Goal: Information Seeking & Learning: Compare options

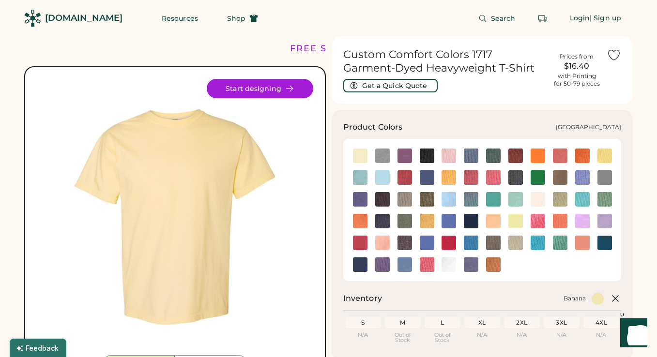
click at [515, 198] on img at bounding box center [515, 199] width 15 height 15
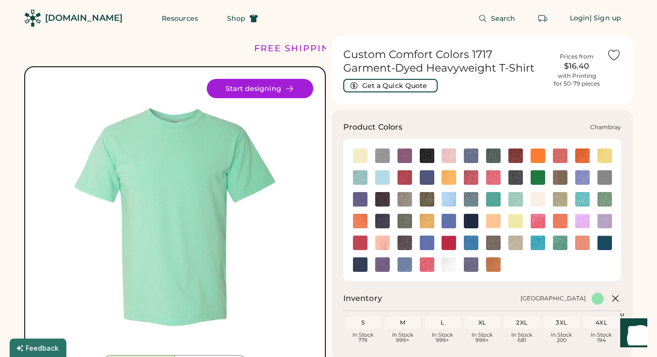
click at [385, 181] on img at bounding box center [382, 177] width 15 height 15
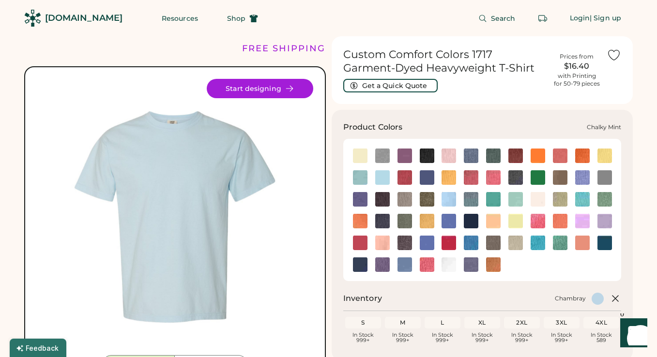
click at [361, 175] on img at bounding box center [360, 177] width 15 height 15
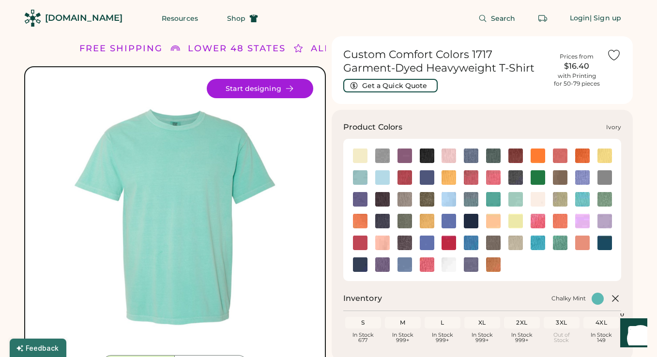
click at [534, 204] on img at bounding box center [538, 199] width 15 height 15
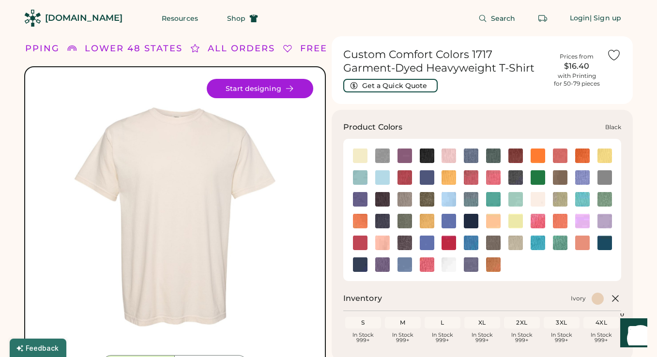
click at [424, 155] on img at bounding box center [427, 156] width 15 height 15
